Goal: Find specific page/section: Find specific page/section

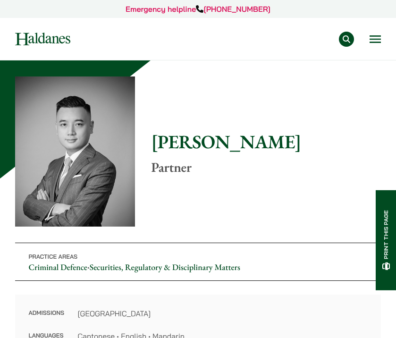
click at [375, 40] on button "Open menu" at bounding box center [375, 39] width 11 height 8
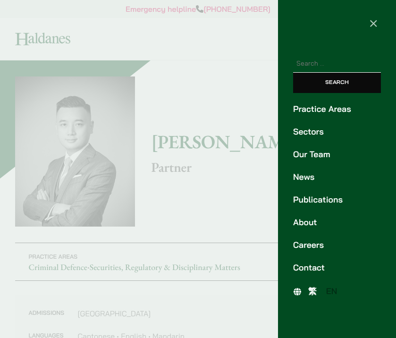
click at [314, 158] on link "Our Team" at bounding box center [337, 154] width 88 height 13
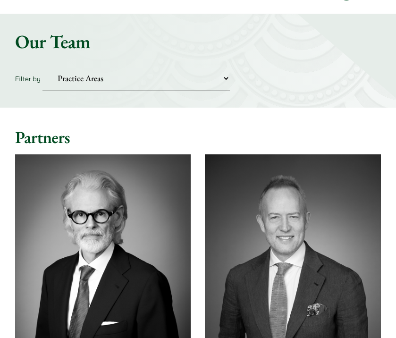
scroll to position [47, 0]
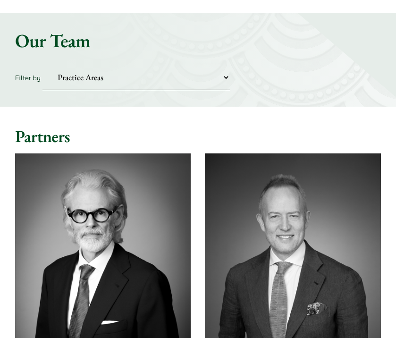
select select "criminal-defence"
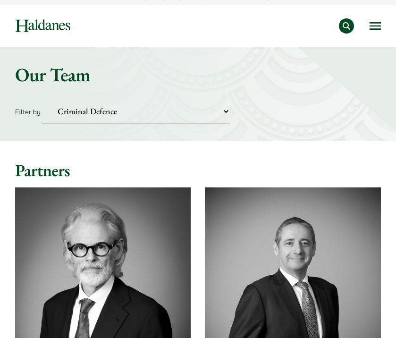
scroll to position [12, 0]
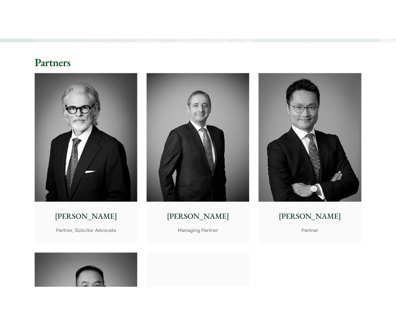
scroll to position [207, 0]
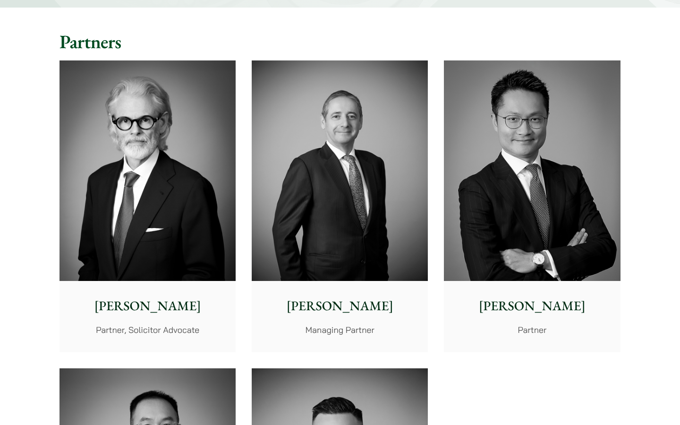
click at [396, 127] on img at bounding box center [532, 170] width 176 height 220
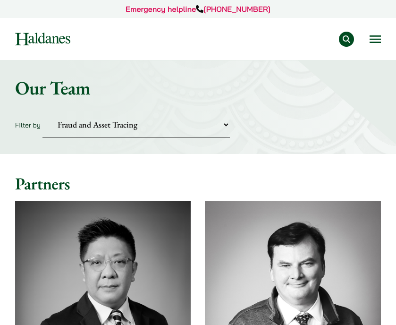
scroll to position [0, 0]
select select "criminal-defence"
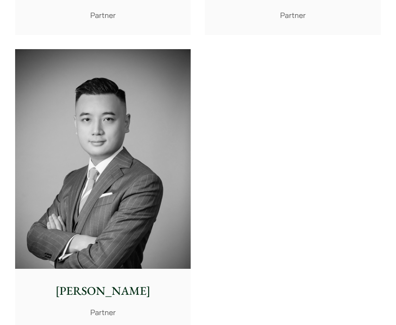
scroll to position [740, 0]
